Goal: Task Accomplishment & Management: Use online tool/utility

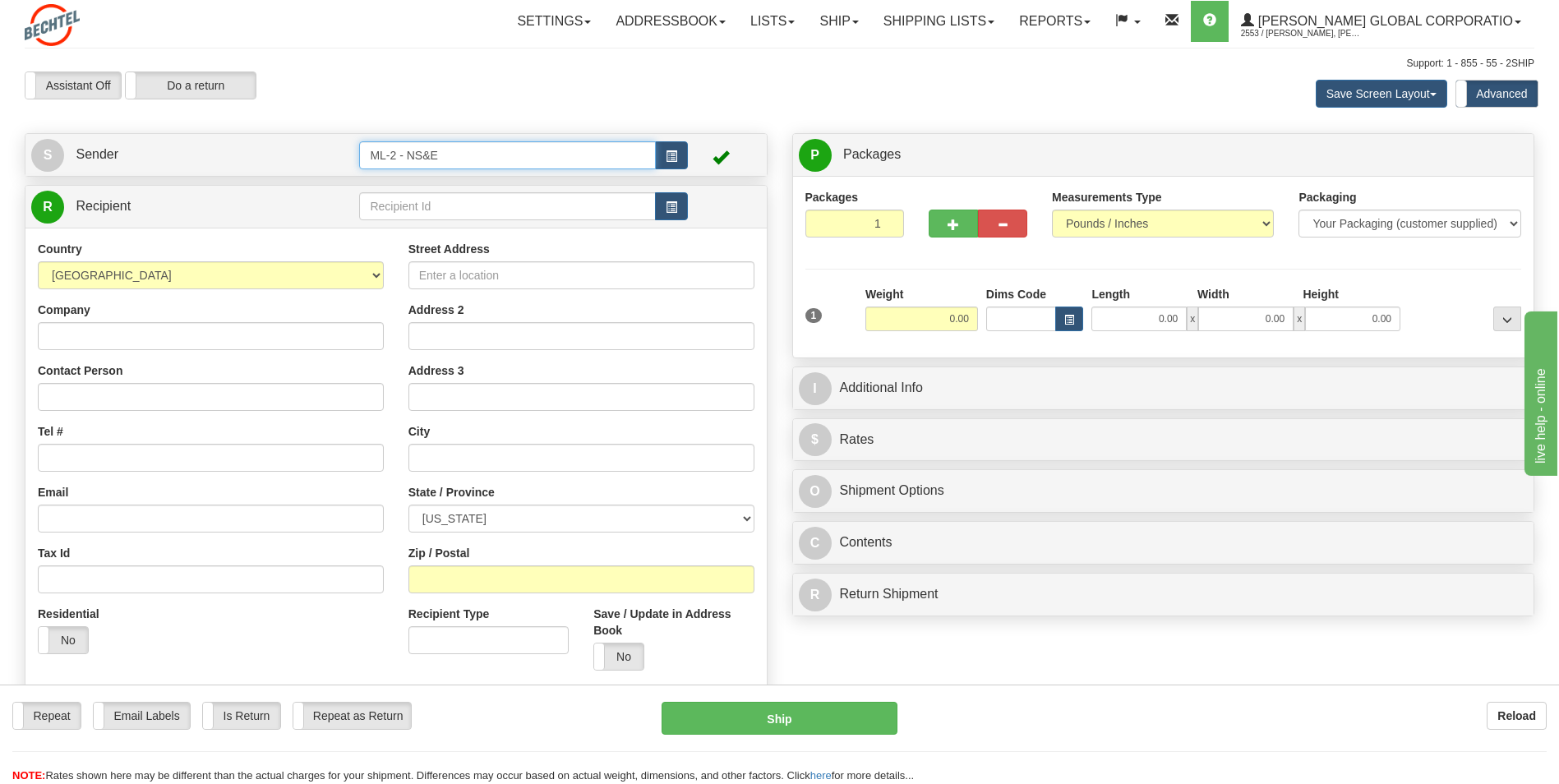
click at [534, 159] on input "ML-2 - NS&E" at bounding box center [507, 155] width 296 height 28
click at [680, 158] on button "button" at bounding box center [671, 155] width 33 height 28
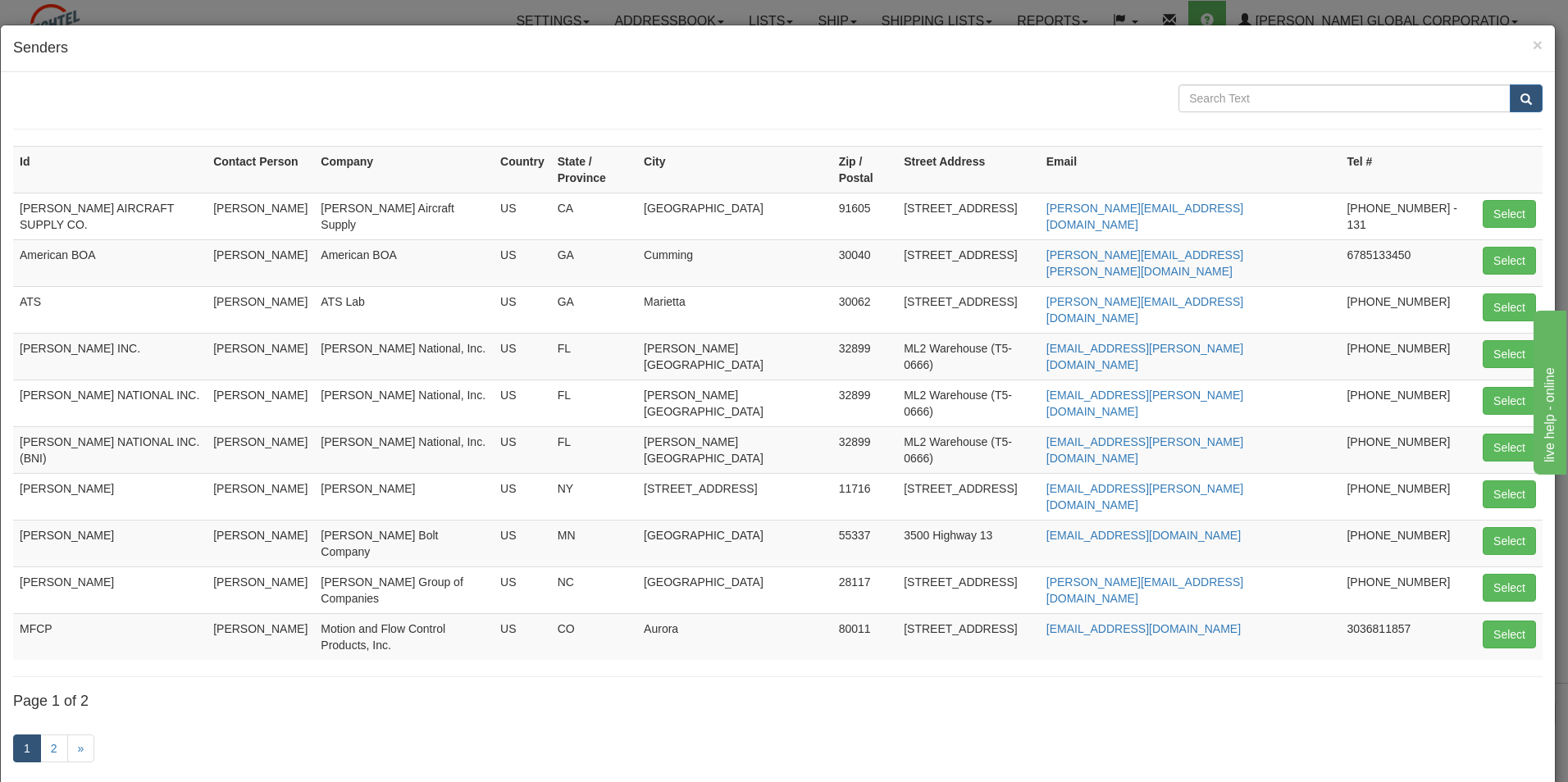
click at [1519, 43] on h4 "Senders" at bounding box center [777, 48] width 1529 height 21
click at [1505, 387] on button "Select" at bounding box center [1509, 400] width 53 height 28
type input "[PERSON_NAME] NATIONAL INC."
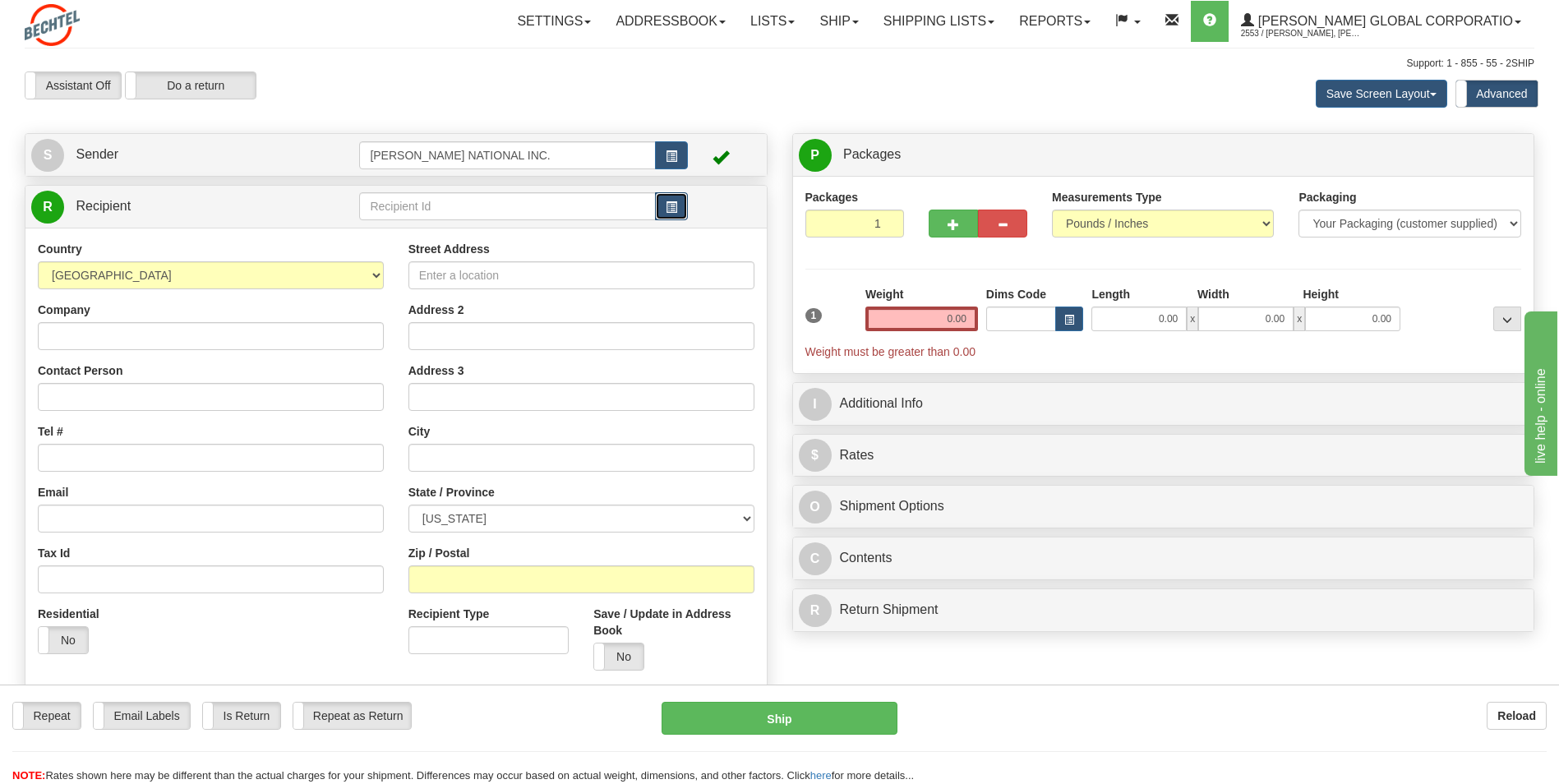
click at [678, 205] on button "button" at bounding box center [671, 206] width 33 height 28
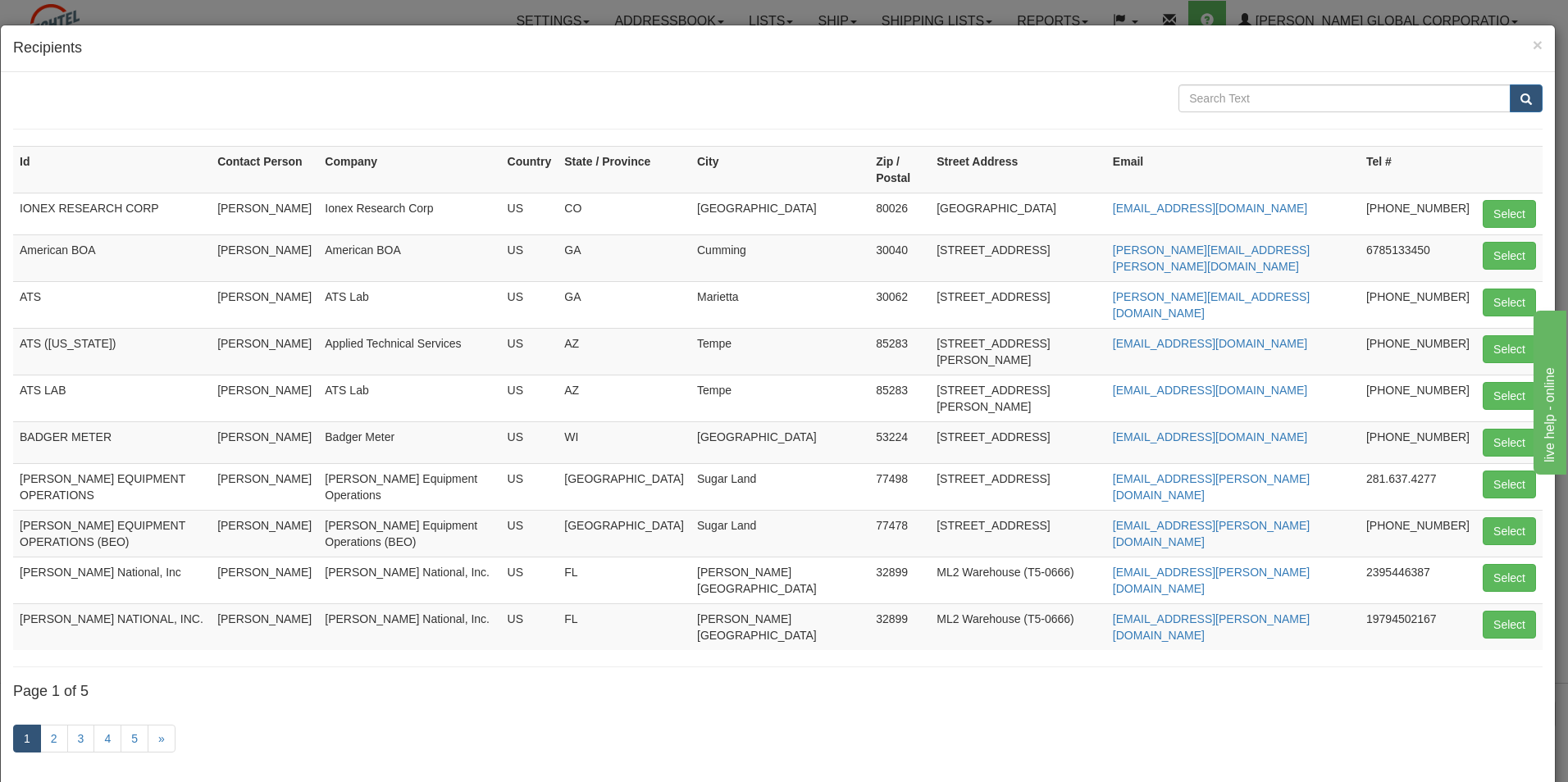
click at [1510, 255] on td "Select" at bounding box center [1509, 257] width 66 height 47
click at [1511, 243] on button "Select" at bounding box center [1509, 256] width 53 height 28
type input "American BOA"
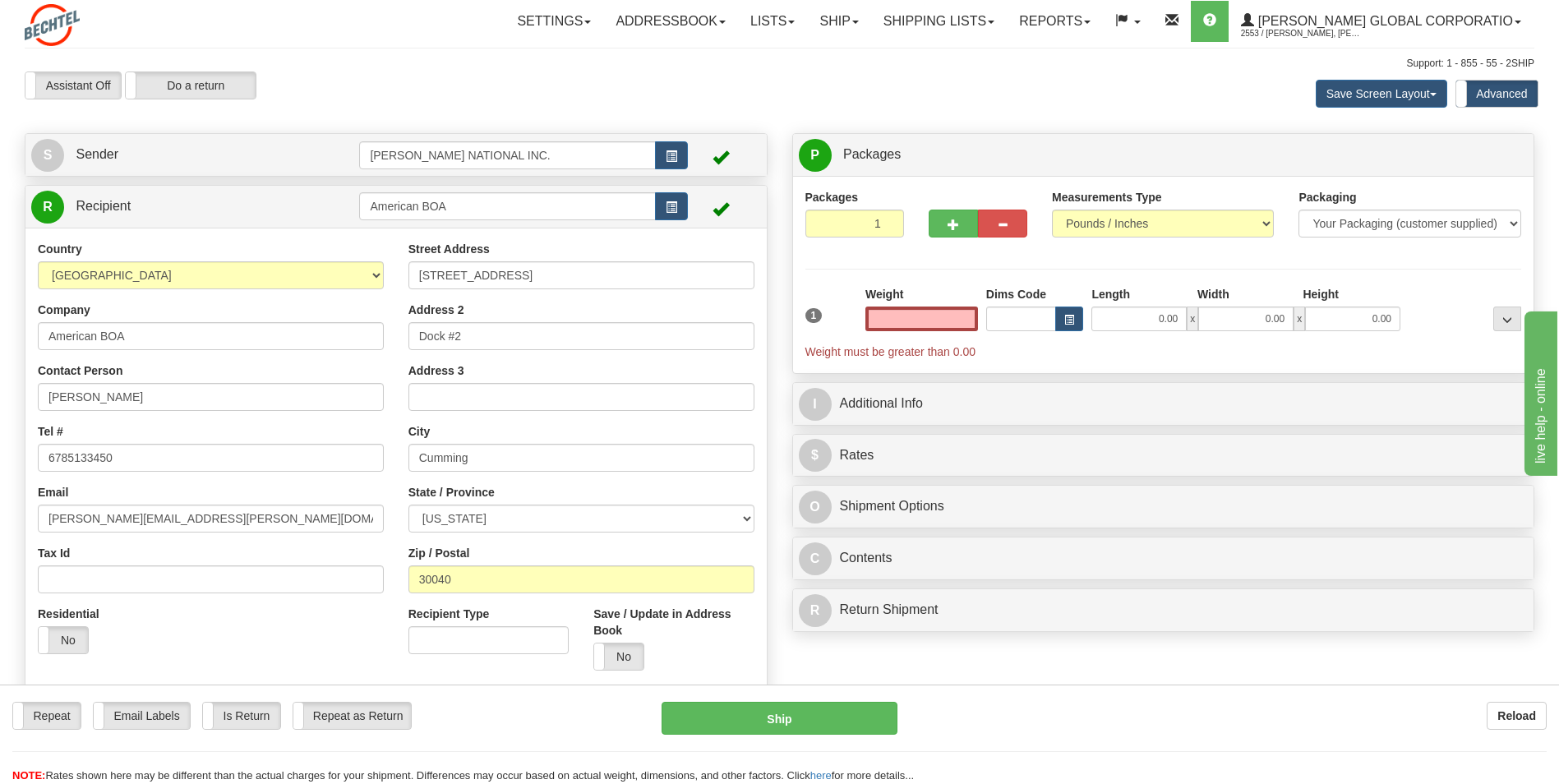
type input "0.00"
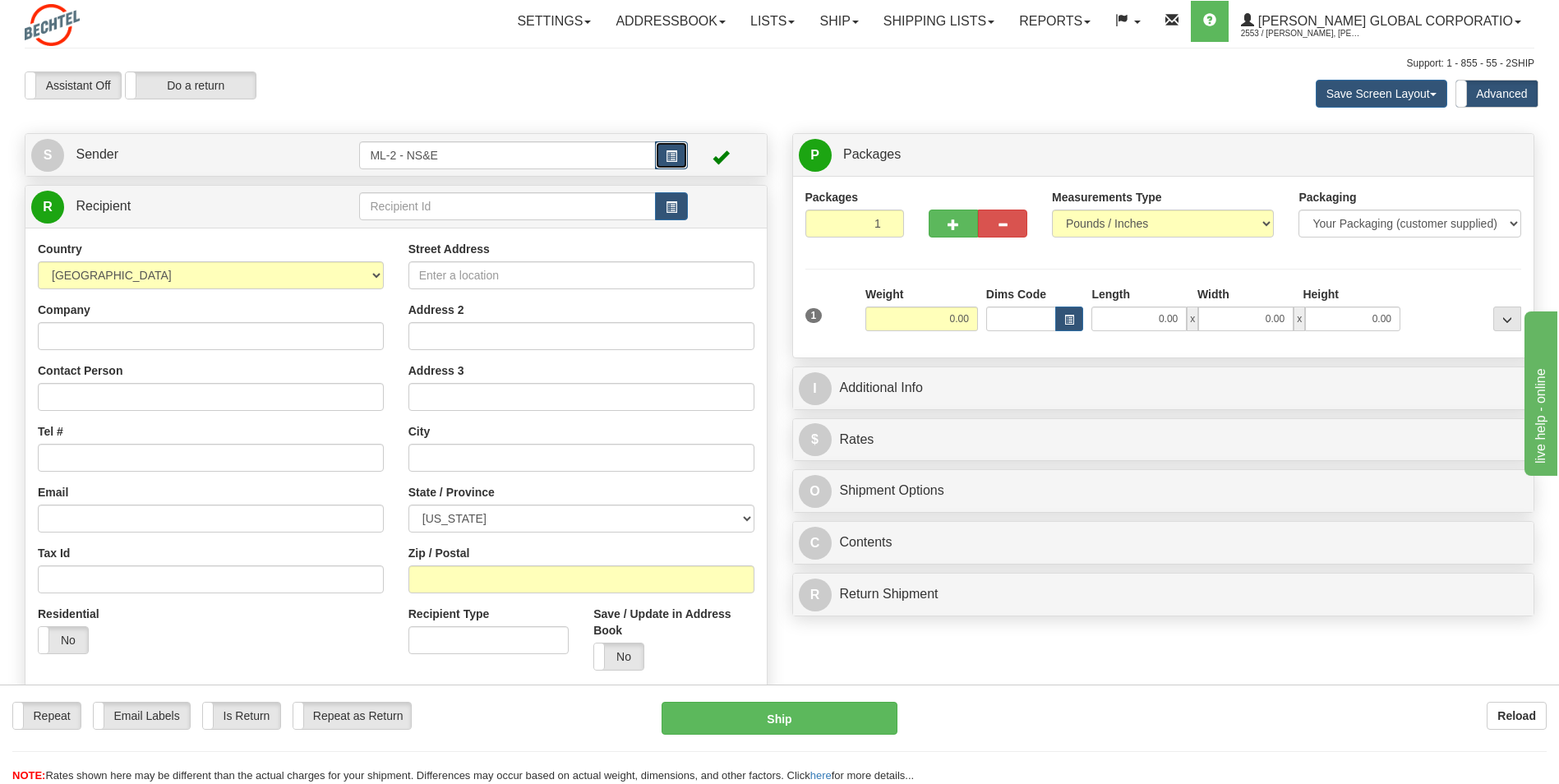
click at [685, 143] on button "button" at bounding box center [671, 155] width 33 height 28
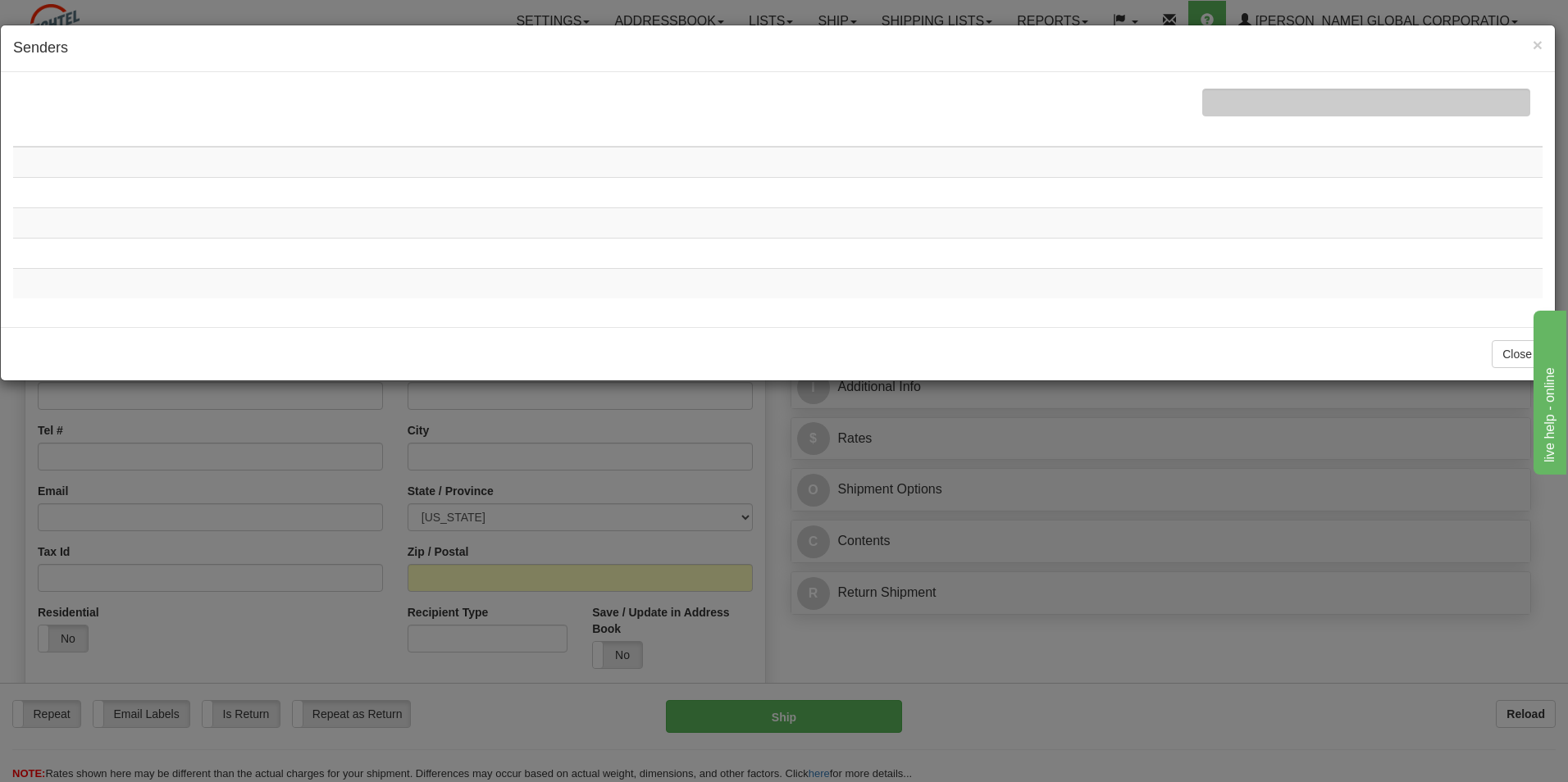
click at [664, 160] on tbody at bounding box center [777, 222] width 1529 height 151
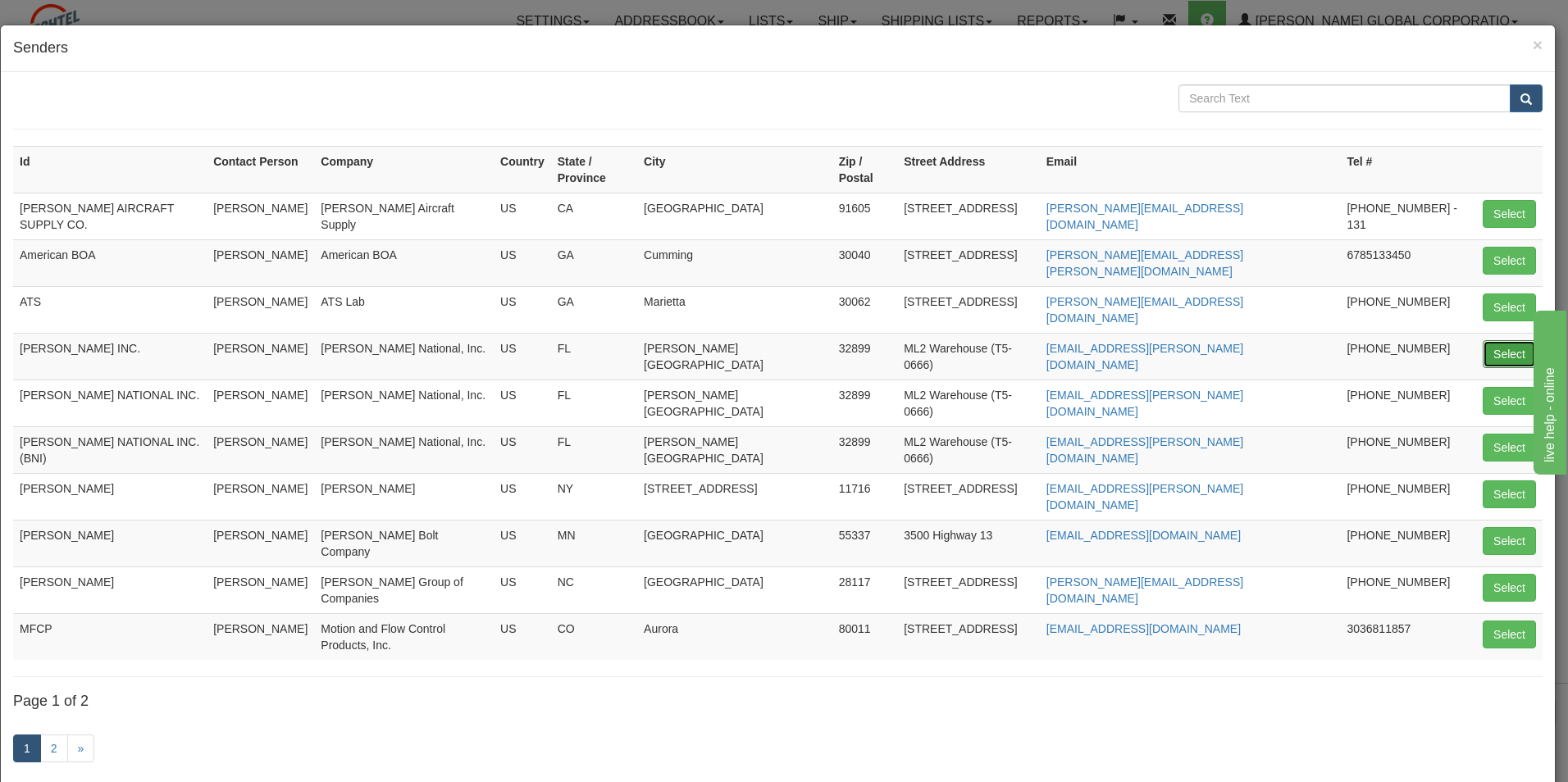
click at [1504, 340] on button "Select" at bounding box center [1509, 354] width 53 height 28
type input "[PERSON_NAME] INC."
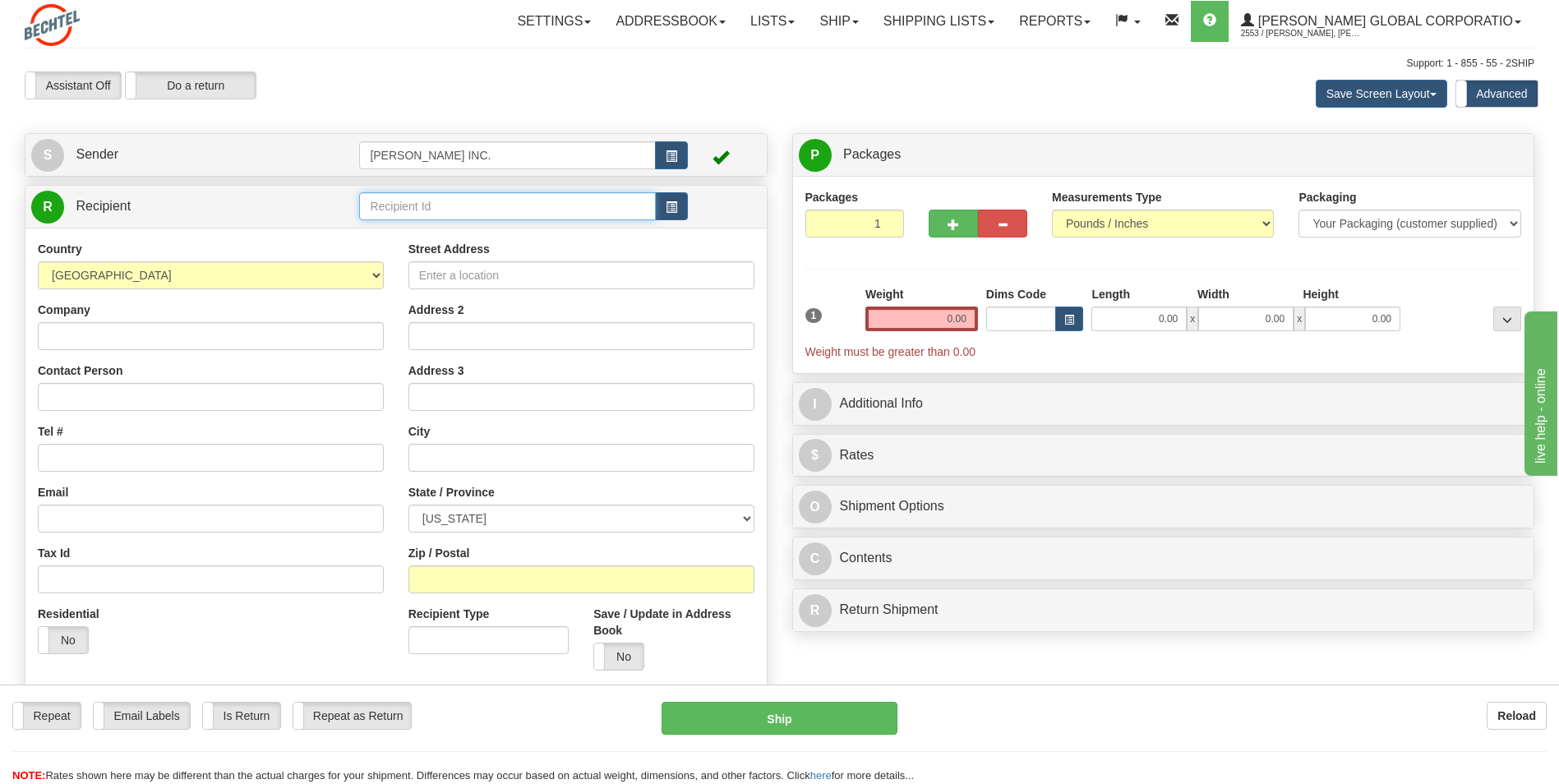
click at [466, 206] on input "text" at bounding box center [507, 206] width 296 height 28
click at [497, 240] on div "American BOA" at bounding box center [504, 231] width 280 height 18
type input "American BOA"
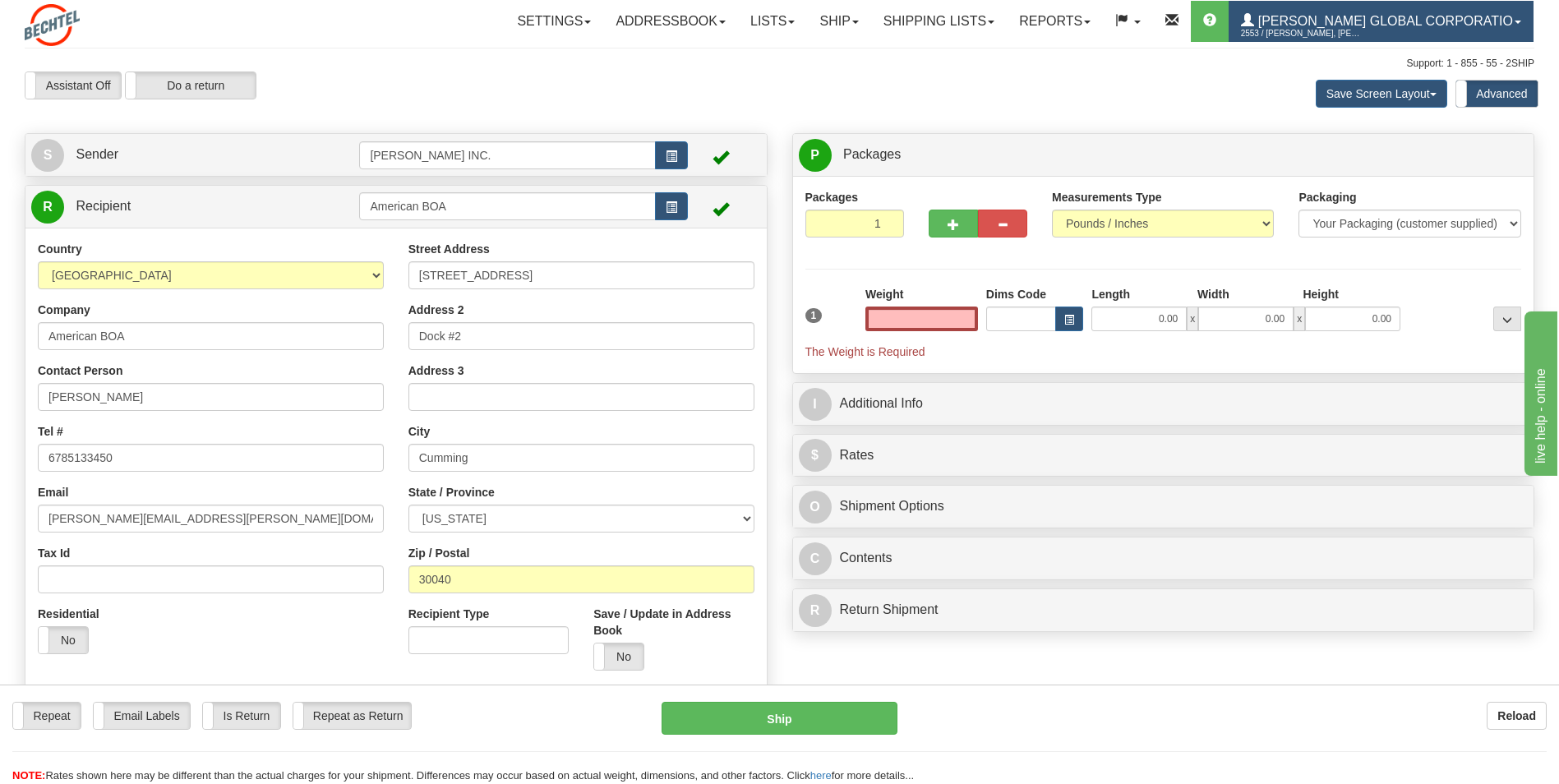
type input "0.00"
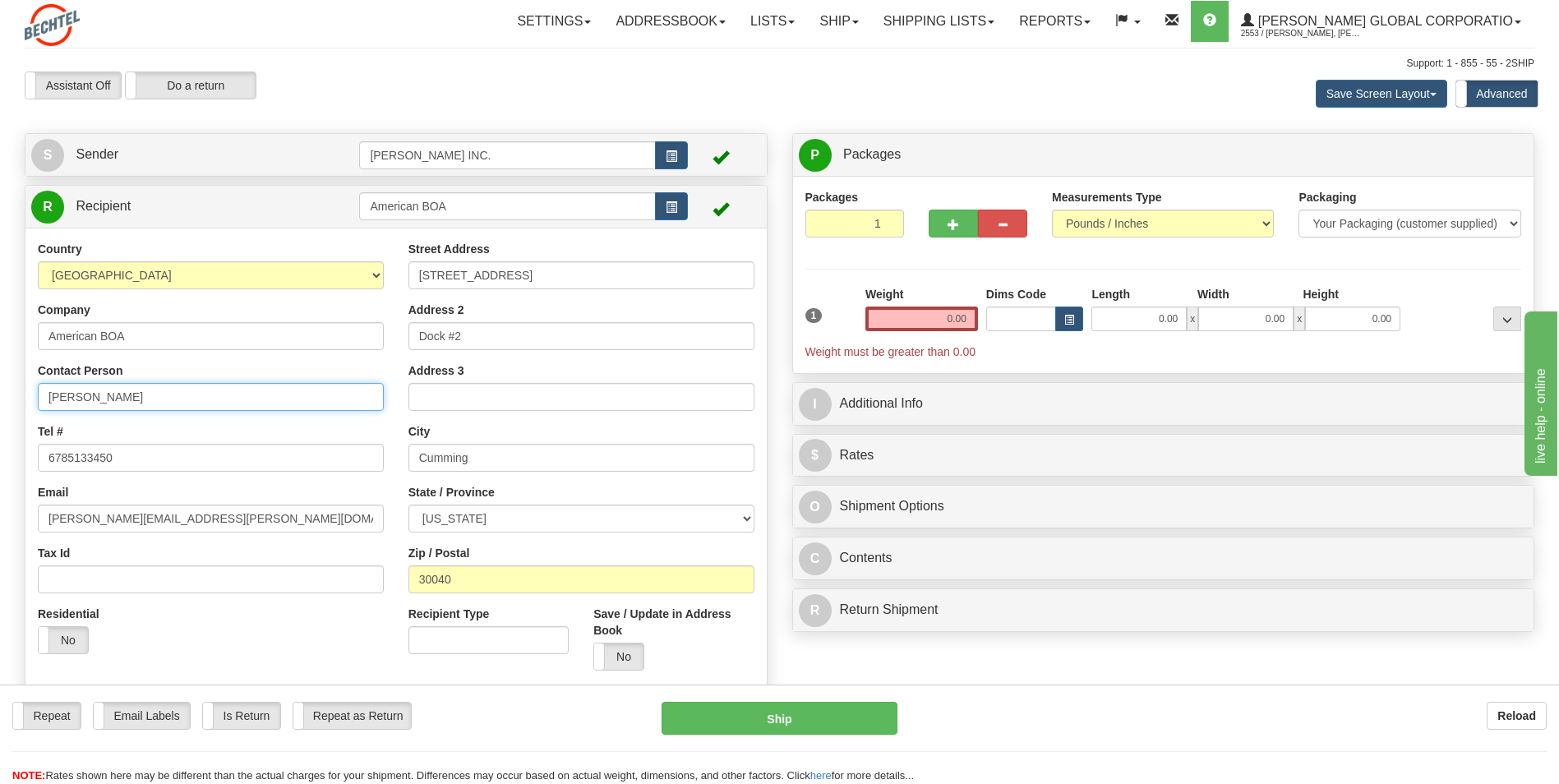
drag, startPoint x: 244, startPoint y: 384, endPoint x: 14, endPoint y: 402, distance: 230.7
click at [21, 402] on div "Create a label for the return Create Pickup Without Label S Sender [PERSON_NAME…" at bounding box center [396, 470] width 768 height 674
paste input "[PERSON_NAME]"
type input "[PERSON_NAME]"
click at [177, 355] on div "Country [GEOGRAPHIC_DATA] [GEOGRAPHIC_DATA] [GEOGRAPHIC_DATA] [GEOGRAPHIC_DATA]…" at bounding box center [210, 454] width 371 height 426
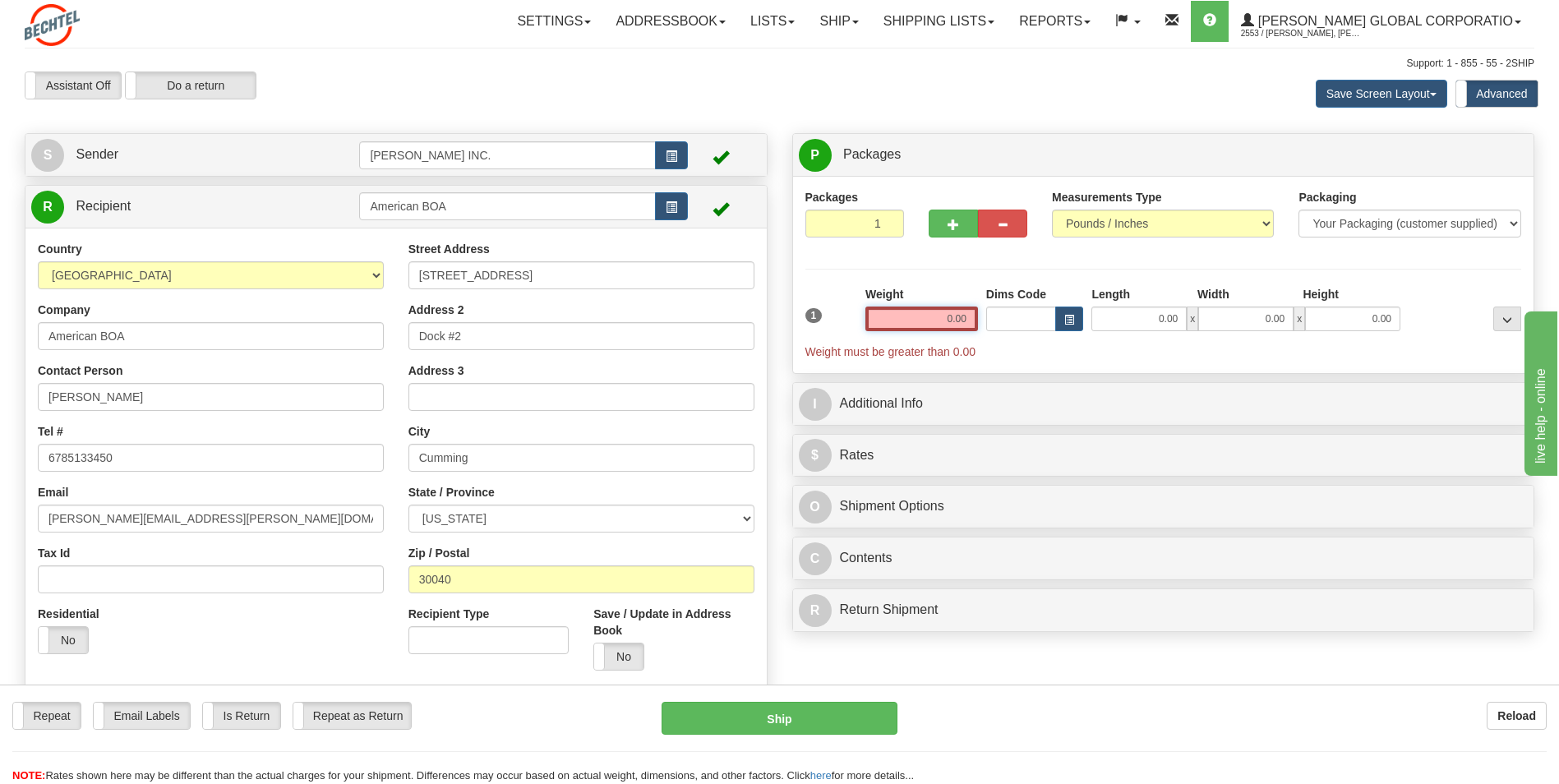
drag, startPoint x: 921, startPoint y: 327, endPoint x: 995, endPoint y: 316, distance: 74.8
click at [995, 316] on div "1 Weight 0.00 Dims Code 0.00" at bounding box center [1164, 322] width 725 height 74
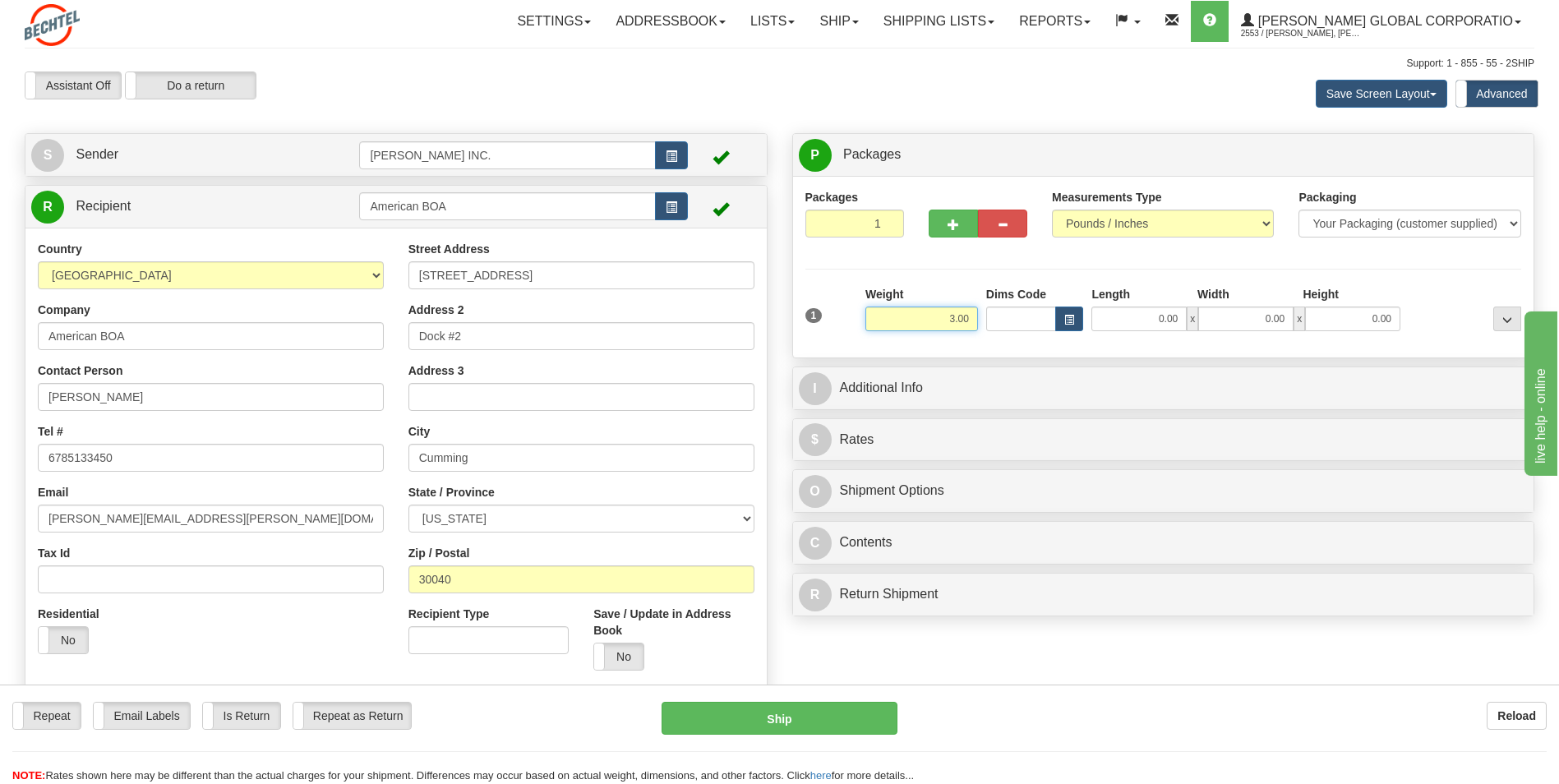
type input "3.00"
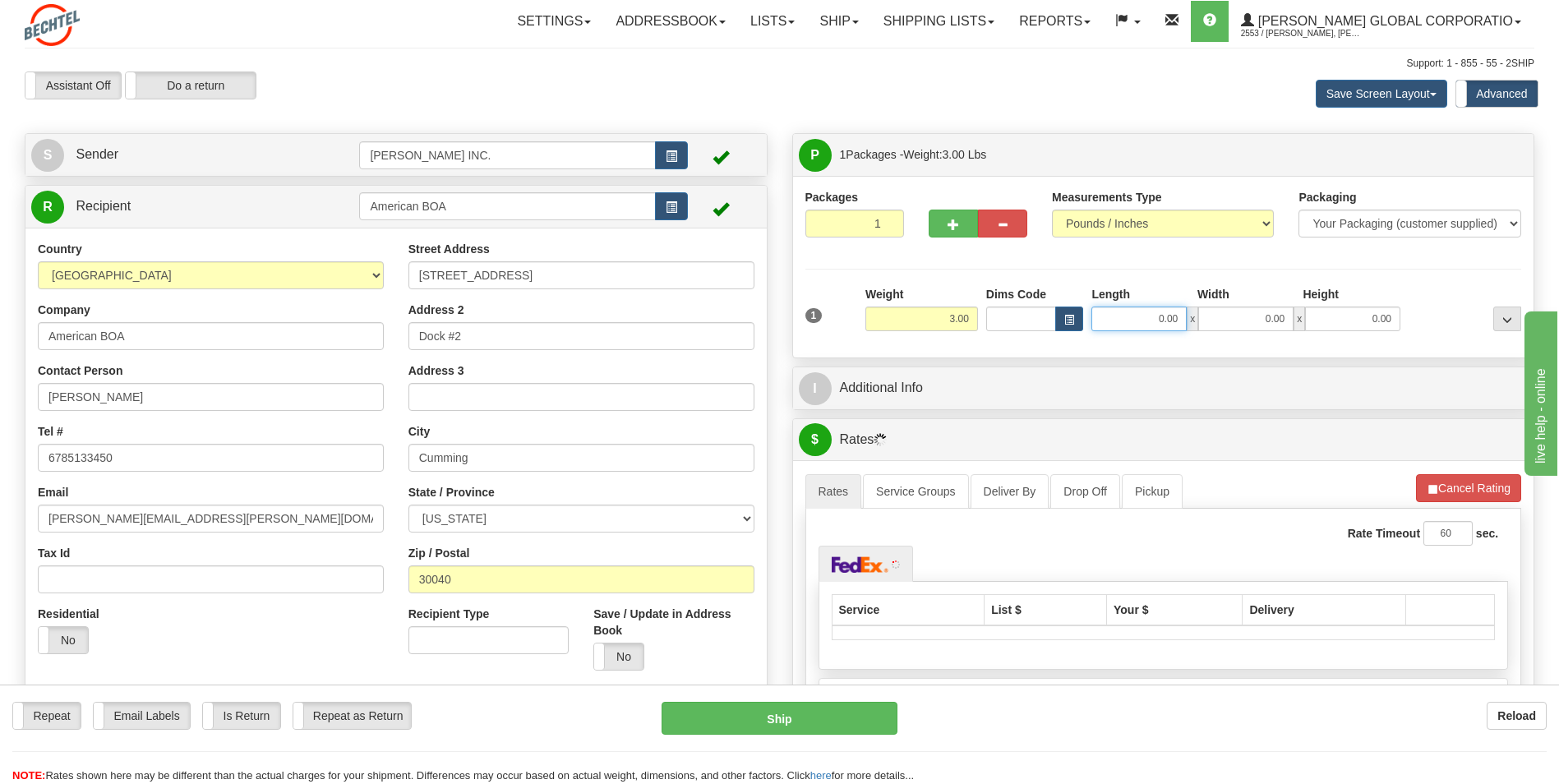
drag, startPoint x: 1141, startPoint y: 324, endPoint x: 1220, endPoint y: 311, distance: 80.1
click at [1219, 311] on div "0.00 x 0.00 x 0.00" at bounding box center [1246, 318] width 309 height 25
type input "12.00"
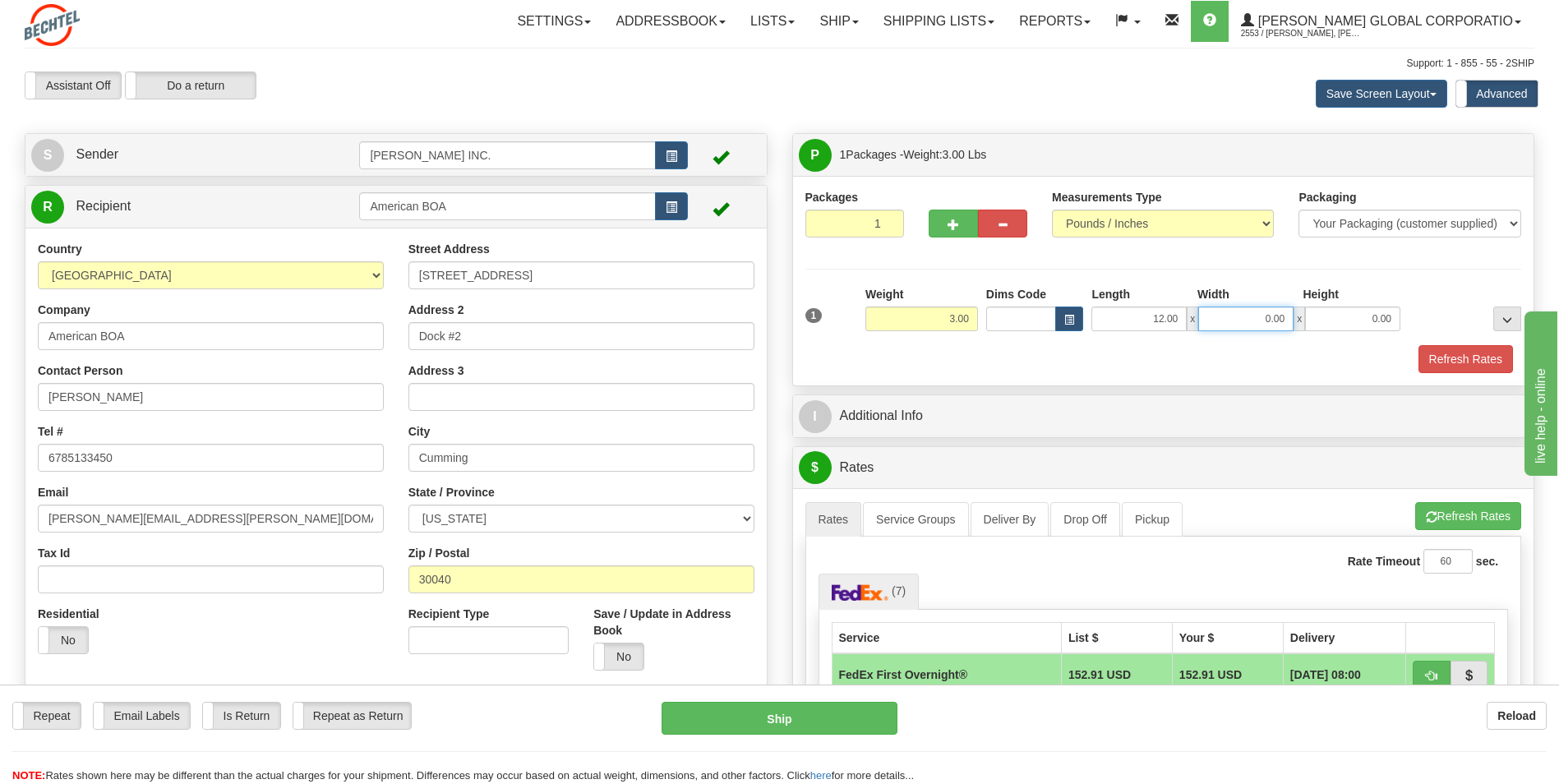
drag, startPoint x: 1237, startPoint y: 317, endPoint x: 1365, endPoint y: 294, distance: 130.0
click at [1365, 294] on div "Length Width Height 12.00 x 0.00 x 0.00" at bounding box center [1246, 308] width 317 height 45
type input "6.00"
drag, startPoint x: 1358, startPoint y: 322, endPoint x: 1419, endPoint y: 315, distance: 61.4
click at [1419, 315] on div "1 Weight 3.00 Dims Code x x" at bounding box center [1164, 315] width 725 height 59
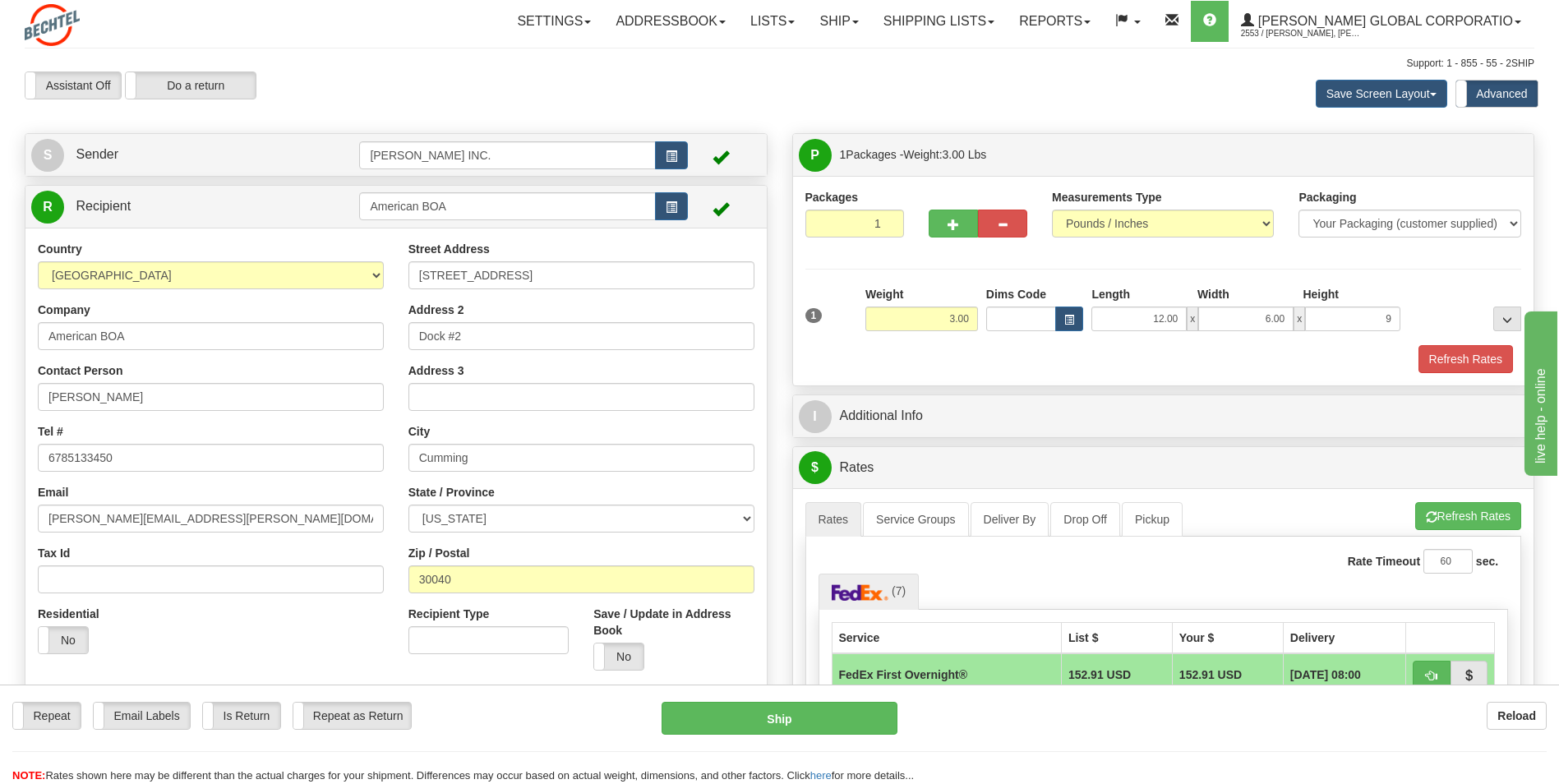
type input "9.00"
click at [1430, 290] on div at bounding box center [1465, 308] width 121 height 45
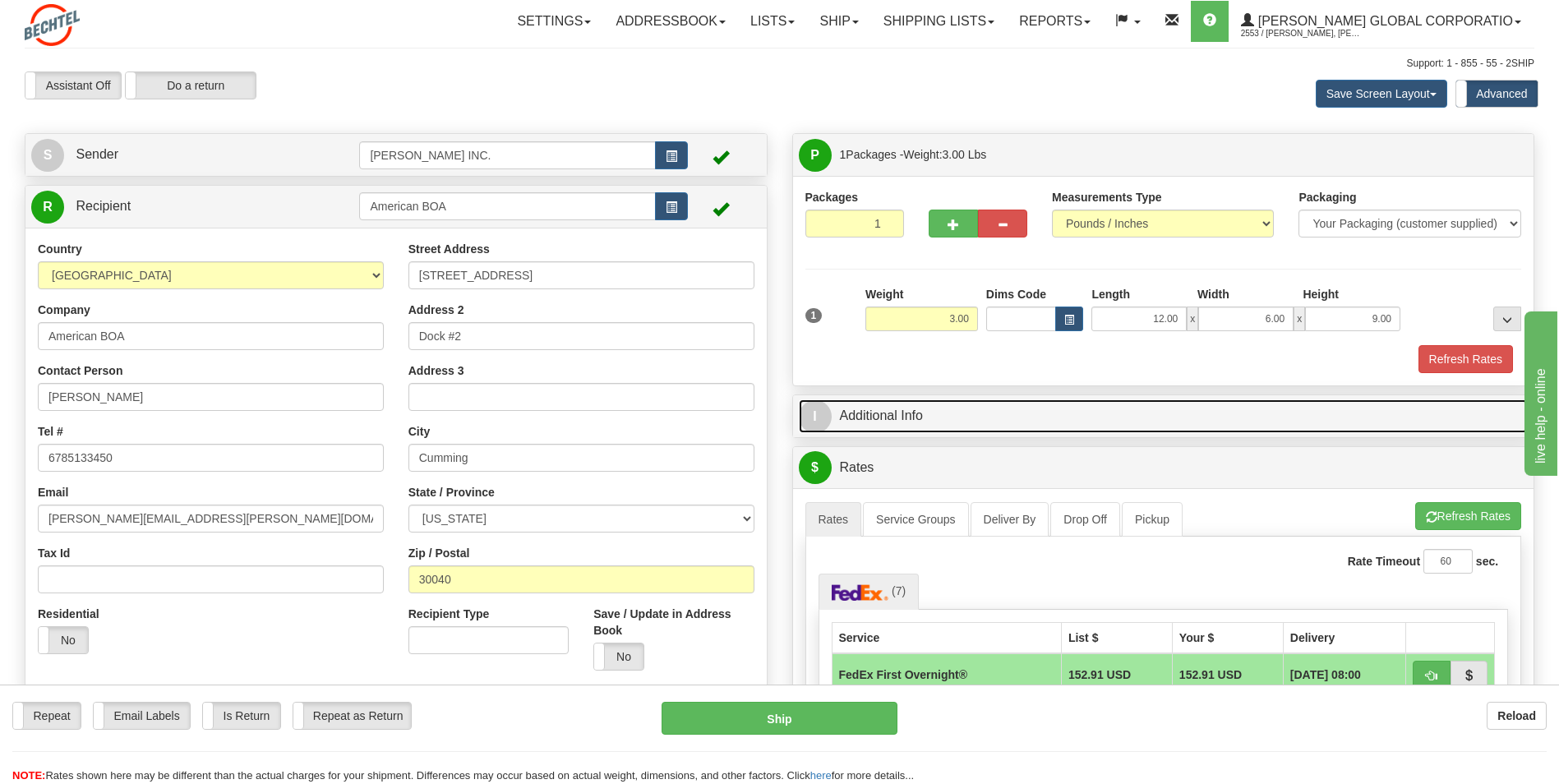
click at [1115, 431] on link "I Additional Info" at bounding box center [1164, 417] width 730 height 34
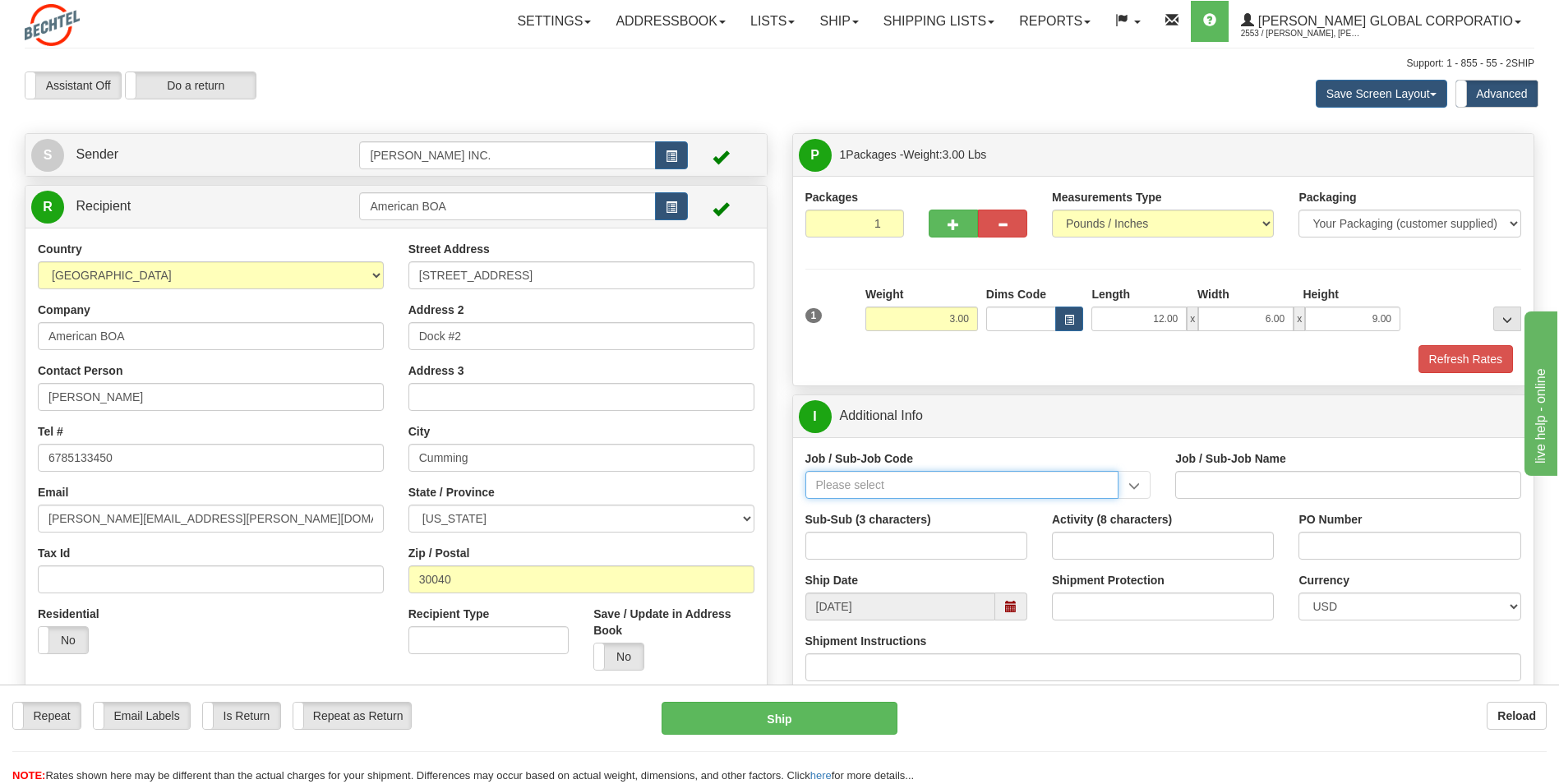
click at [934, 489] on input "Job / Sub-Job Code" at bounding box center [962, 484] width 314 height 28
click at [1025, 512] on div "26046-31P" at bounding box center [958, 510] width 298 height 18
type input "26046-31P"
type input "MOBILE LAUNCHER 2 - GENERAL REQUIREMENT / PROCURE"
type input "26046-31P"
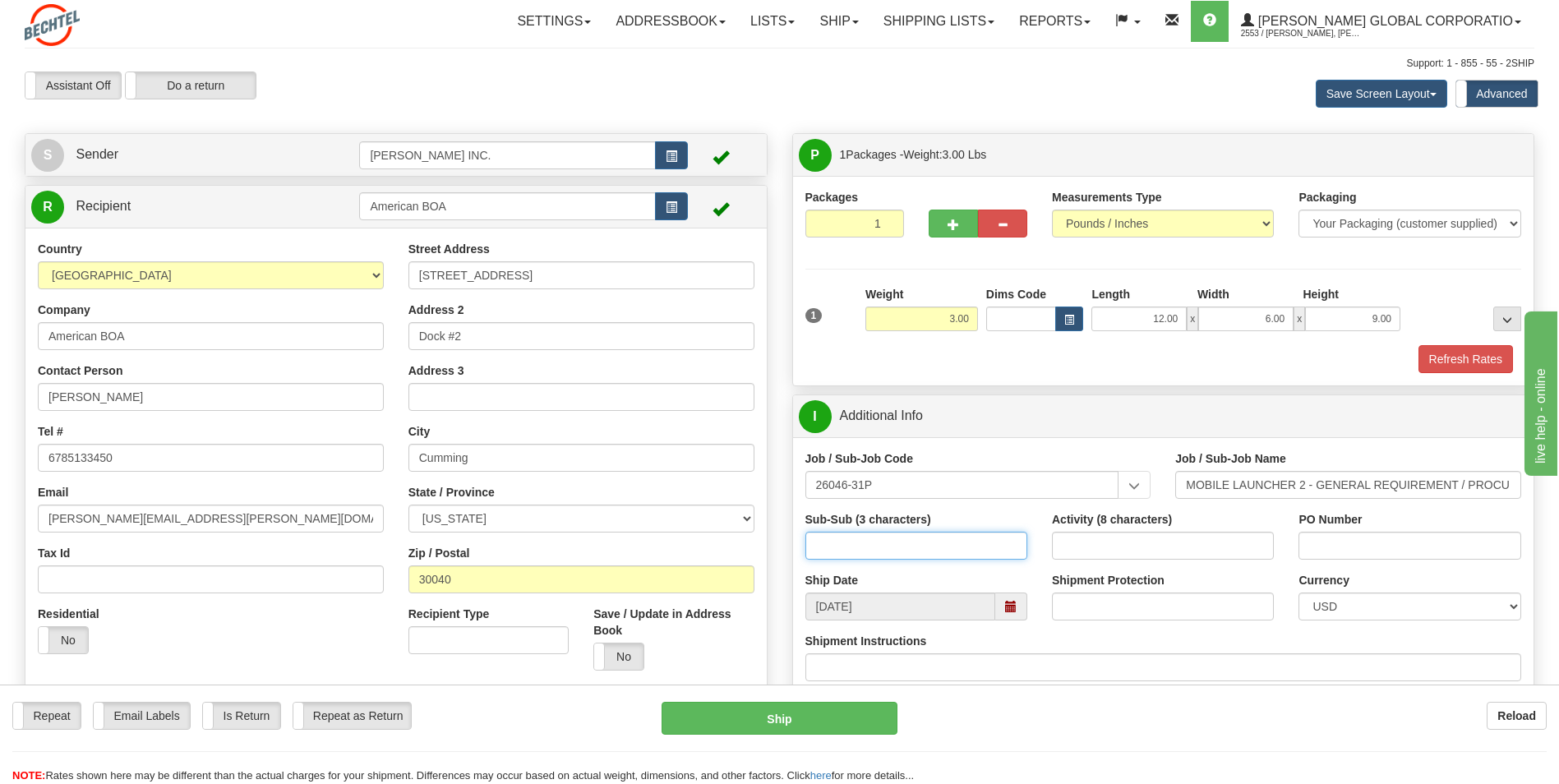
click at [979, 555] on input "Sub-Sub (3 characters)" at bounding box center [916, 546] width 222 height 28
type input "ML2"
click at [1098, 550] on input "Activity (8 characters)" at bounding box center [1163, 546] width 222 height 28
type input "00000085"
click at [1341, 549] on input "PO Number" at bounding box center [1409, 546] width 222 height 28
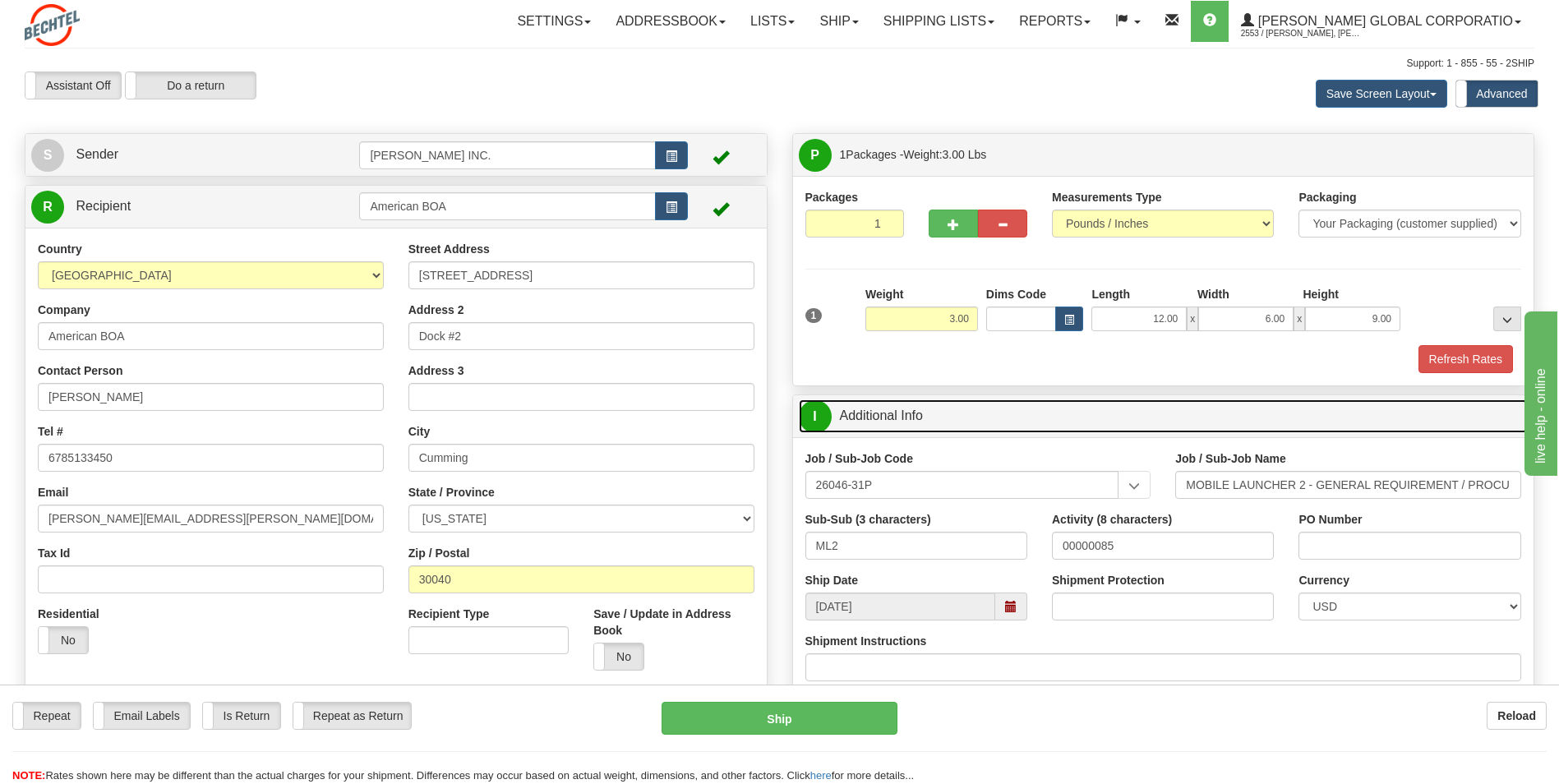
click at [1342, 427] on link "I Additional Info" at bounding box center [1164, 417] width 730 height 34
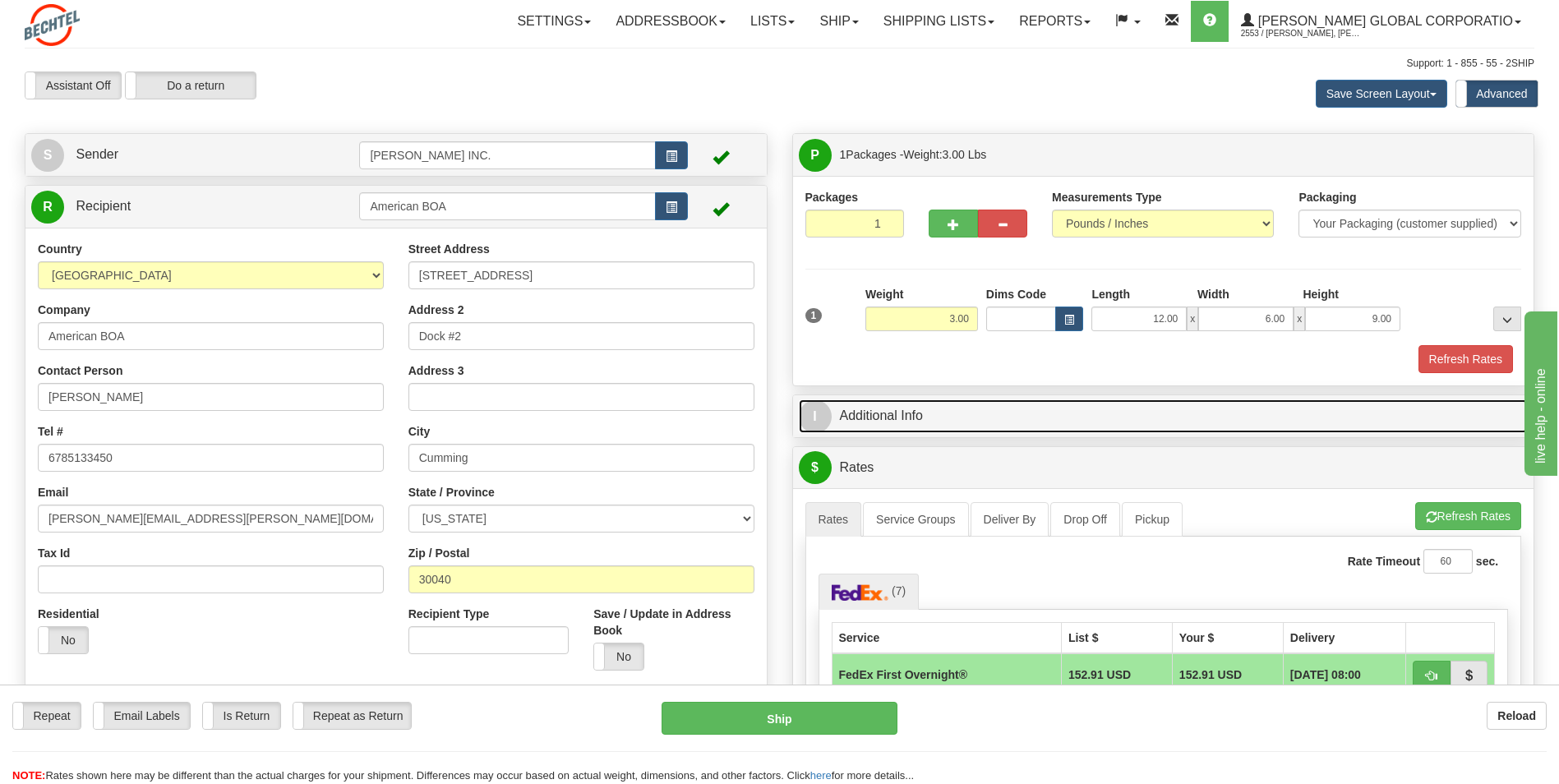
click at [1339, 419] on link "I Additional Info" at bounding box center [1164, 417] width 730 height 34
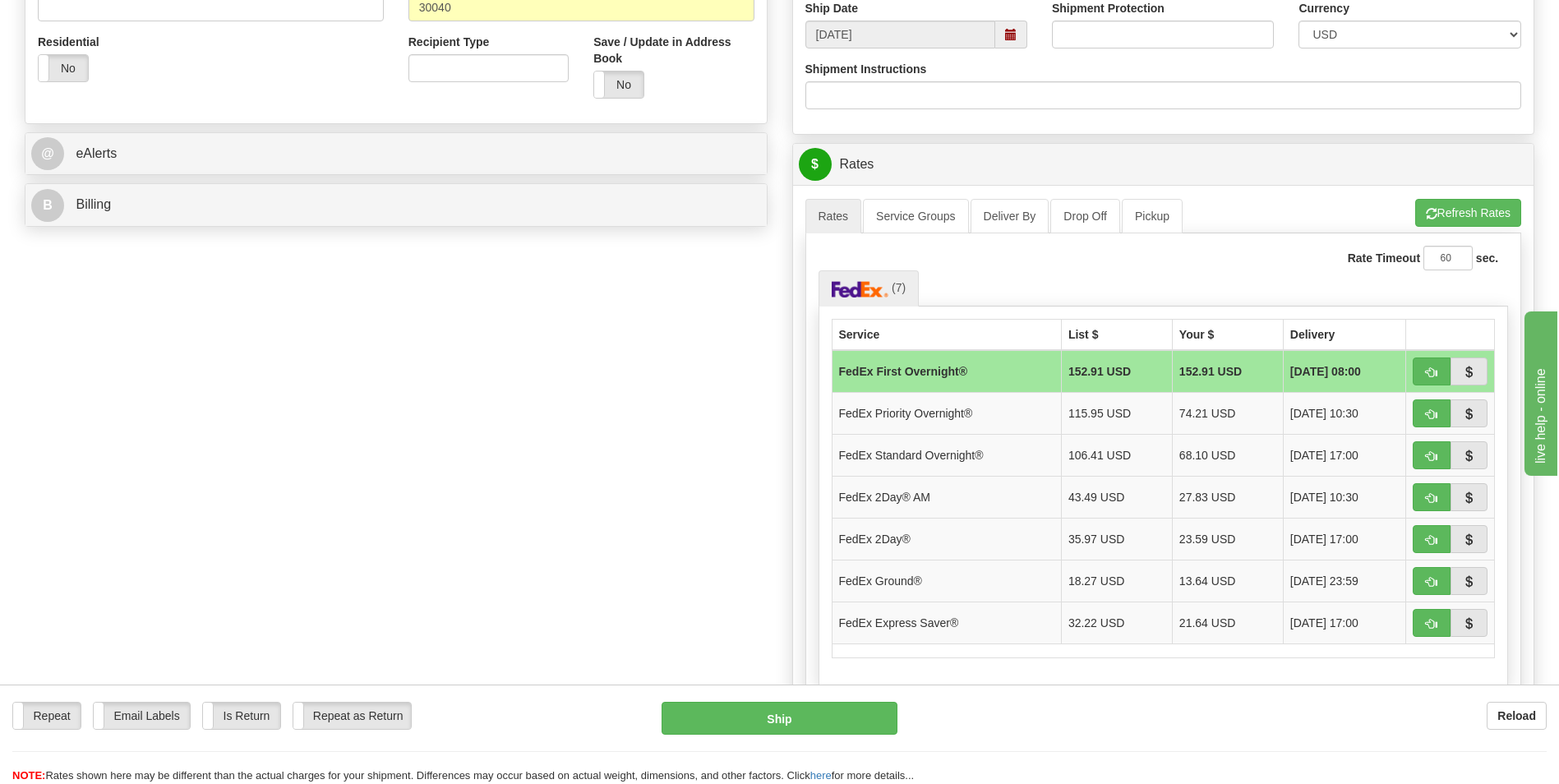
scroll to position [575, 0]
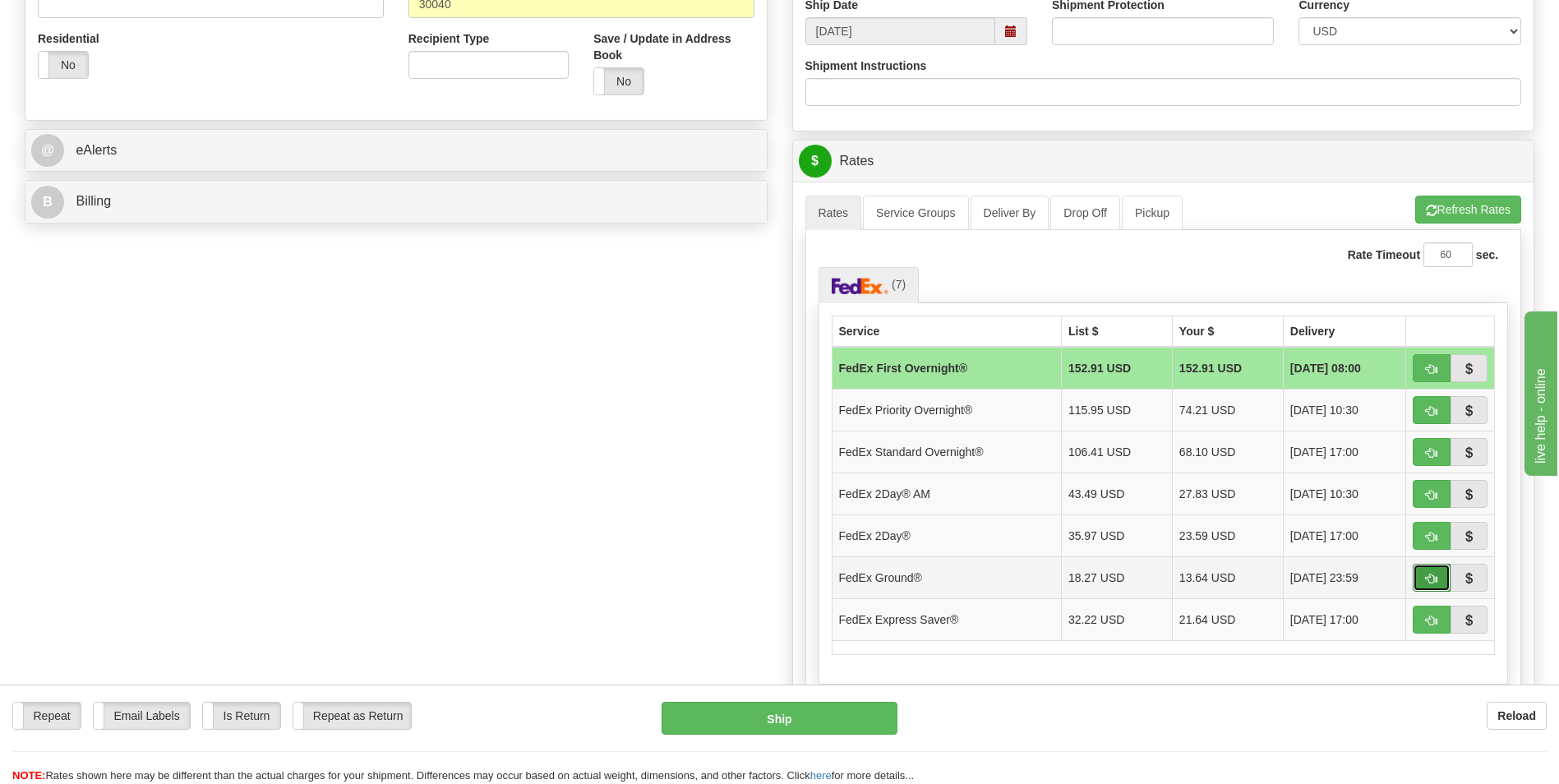
click at [1425, 568] on button "button" at bounding box center [1432, 577] width 38 height 28
type input "92"
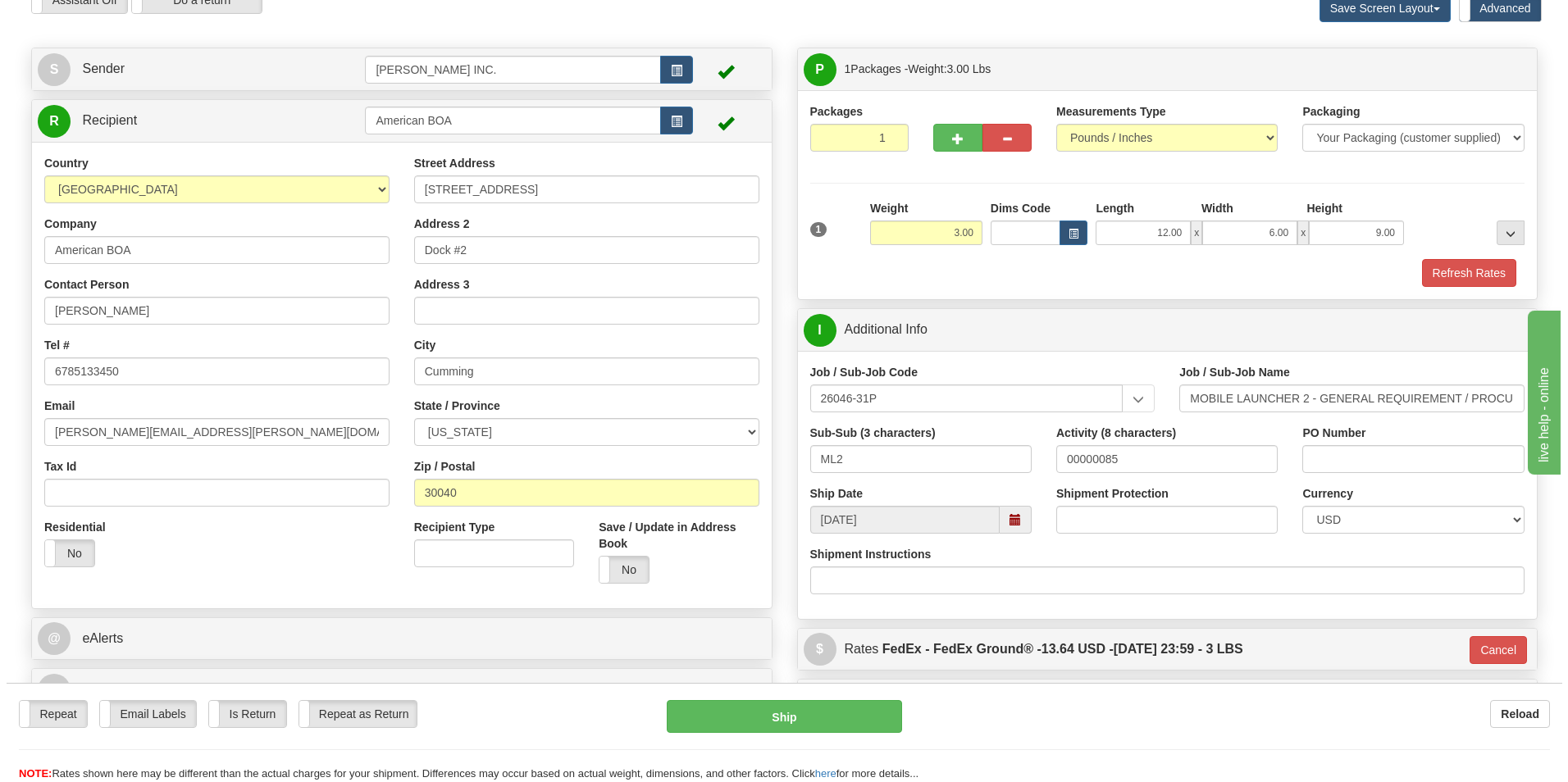
scroll to position [0, 0]
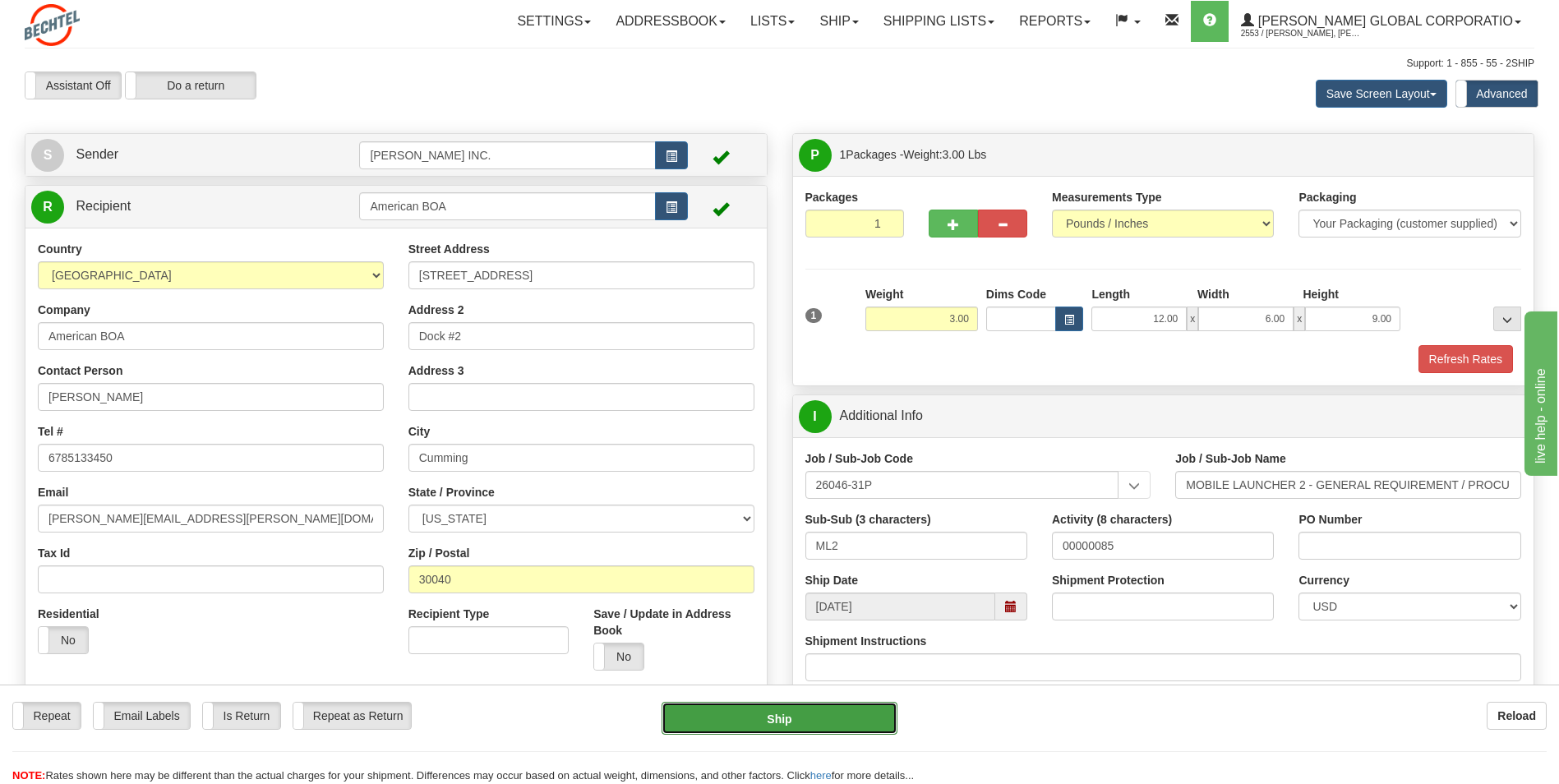
click at [811, 714] on button "Ship" at bounding box center [779, 718] width 235 height 33
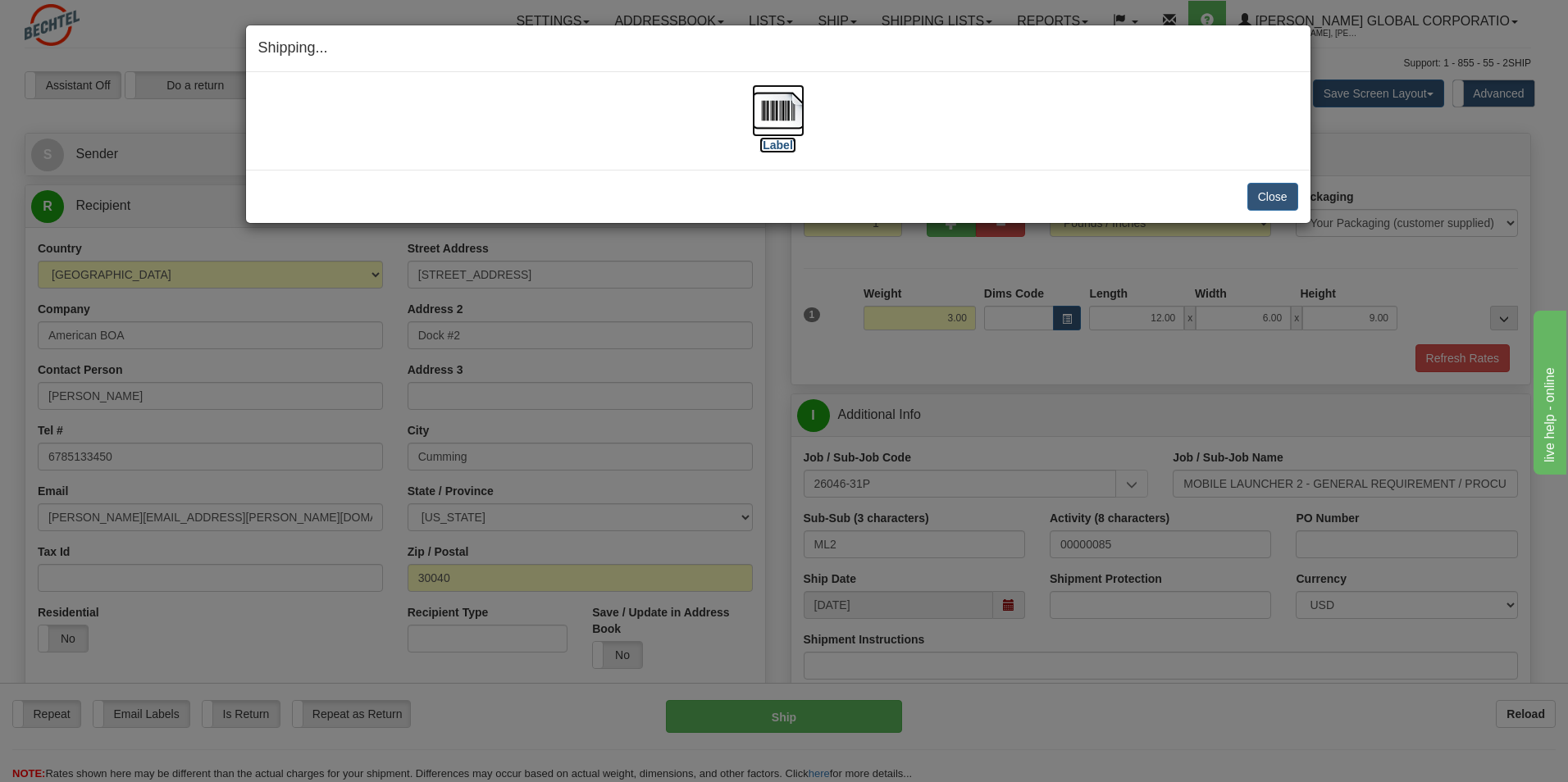
click at [771, 108] on img at bounding box center [778, 111] width 52 height 52
